Goal: Information Seeking & Learning: Understand process/instructions

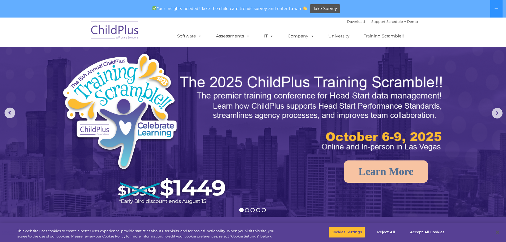
click at [115, 26] on img at bounding box center [115, 31] width 53 height 27
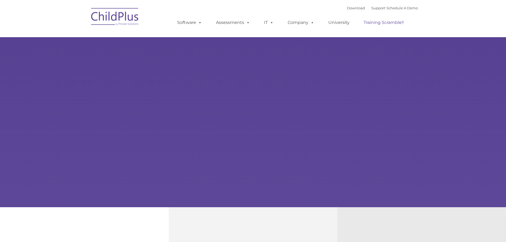
type input ""
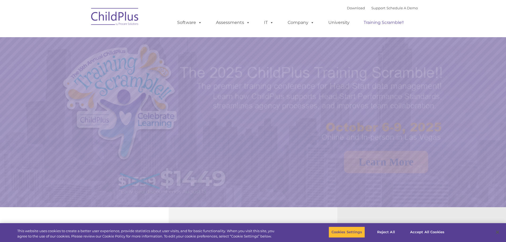
select select "MEDIUM"
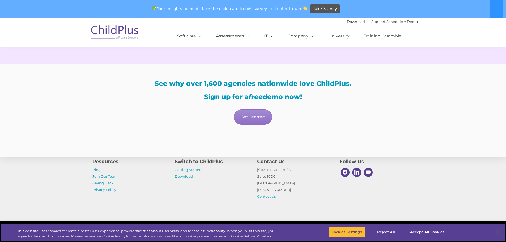
scroll to position [934, 0]
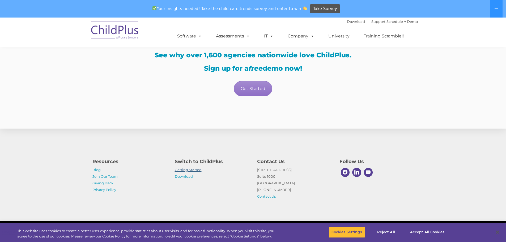
click at [201, 170] on link "Getting Started" at bounding box center [188, 170] width 27 height 4
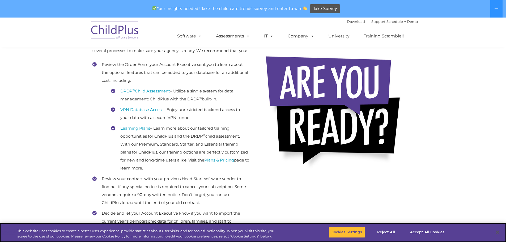
scroll to position [121, 0]
